Goal: Check status: Check status

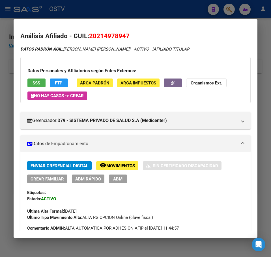
scroll to position [479, 0]
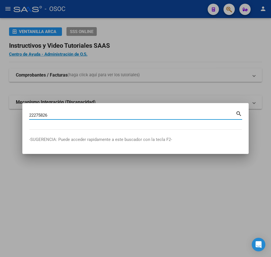
type input "22275826"
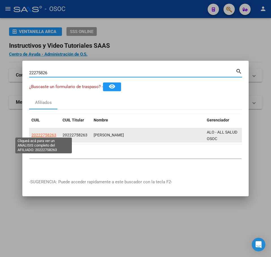
click at [38, 135] on span "20222758263" at bounding box center [43, 135] width 25 height 5
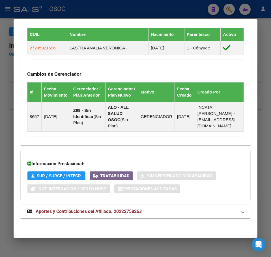
scroll to position [400, 0]
click at [174, 211] on mat-panel-title "Aportes y Contribuciones del Afiliado: 20222758263" at bounding box center [132, 211] width 210 height 7
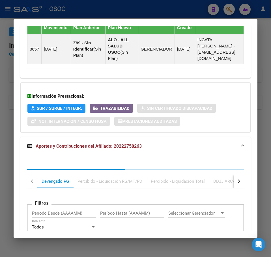
scroll to position [546, 0]
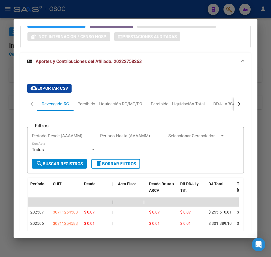
click at [99, 119] on div "Filtros Período Desde (AAAAMM) Período Hasta (AAAAMM) Seleccionar Gerenciador S…" at bounding box center [135, 224] width 216 height 227
click at [100, 111] on div "Percibido - Liquidación RG/MT/PD" at bounding box center [109, 104] width 73 height 14
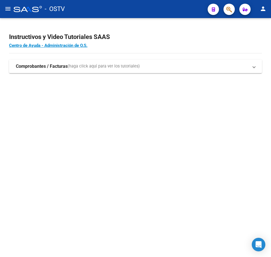
click at [138, 25] on div "Instructivos y Video Tutoriales SAAS Centro de Ayuda - Administración de O.S. C…" at bounding box center [135, 59] width 271 height 82
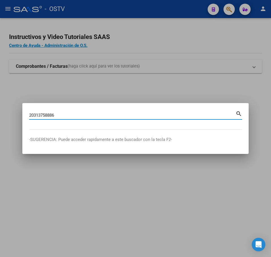
type input "20313758886"
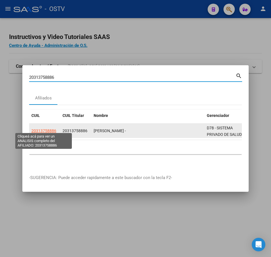
click at [53, 129] on span "20313758886" at bounding box center [43, 131] width 25 height 5
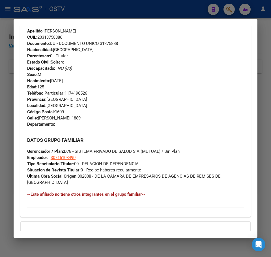
scroll to position [296, 0]
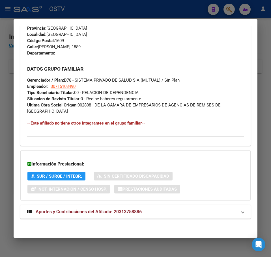
drag, startPoint x: 208, startPoint y: 198, endPoint x: 203, endPoint y: 208, distance: 10.7
click at [208, 199] on div "Información Prestacional: SUR / SURGE / INTEGR. Sin Certificado Discapacidad No…" at bounding box center [135, 175] width 230 height 50
click at [203, 208] on mat-expansion-panel-header "Aportes y Contribuciones del Afiliado: 20313758886" at bounding box center [135, 212] width 230 height 14
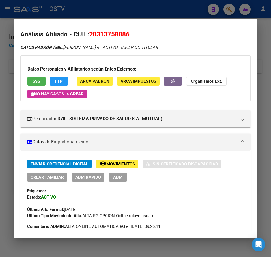
scroll to position [0, 0]
